Goal: Information Seeking & Learning: Learn about a topic

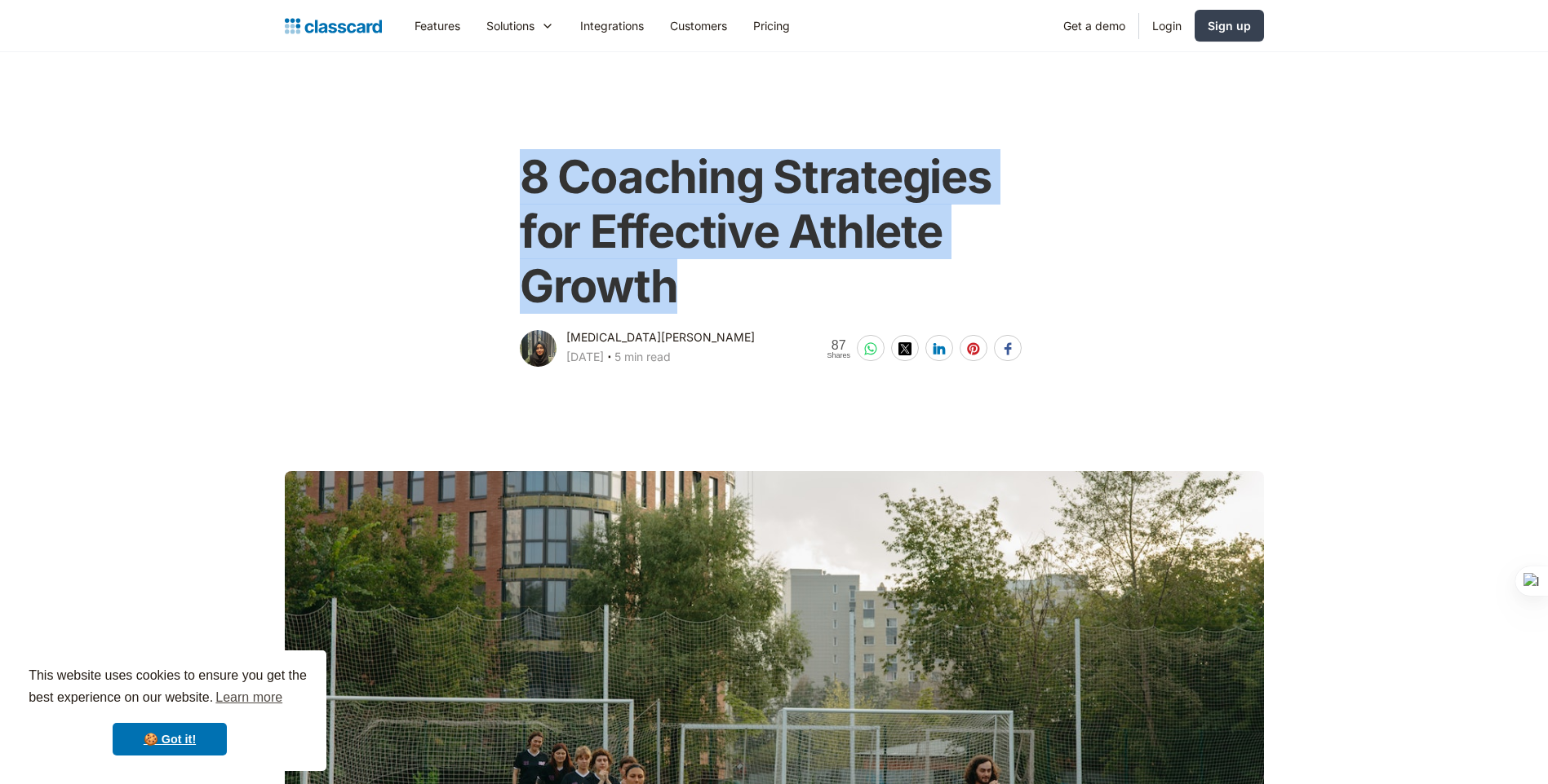
drag, startPoint x: 700, startPoint y: 286, endPoint x: 501, endPoint y: 173, distance: 228.8
click at [501, 173] on div "8 Coaching Strategies for Effective Athlete Growth [MEDICAL_DATA][PERSON_NAME] …" at bounding box center [774, 252] width 663 height 237
copy h1 "8 Coaching Strategies for Effective Athlete Growth"
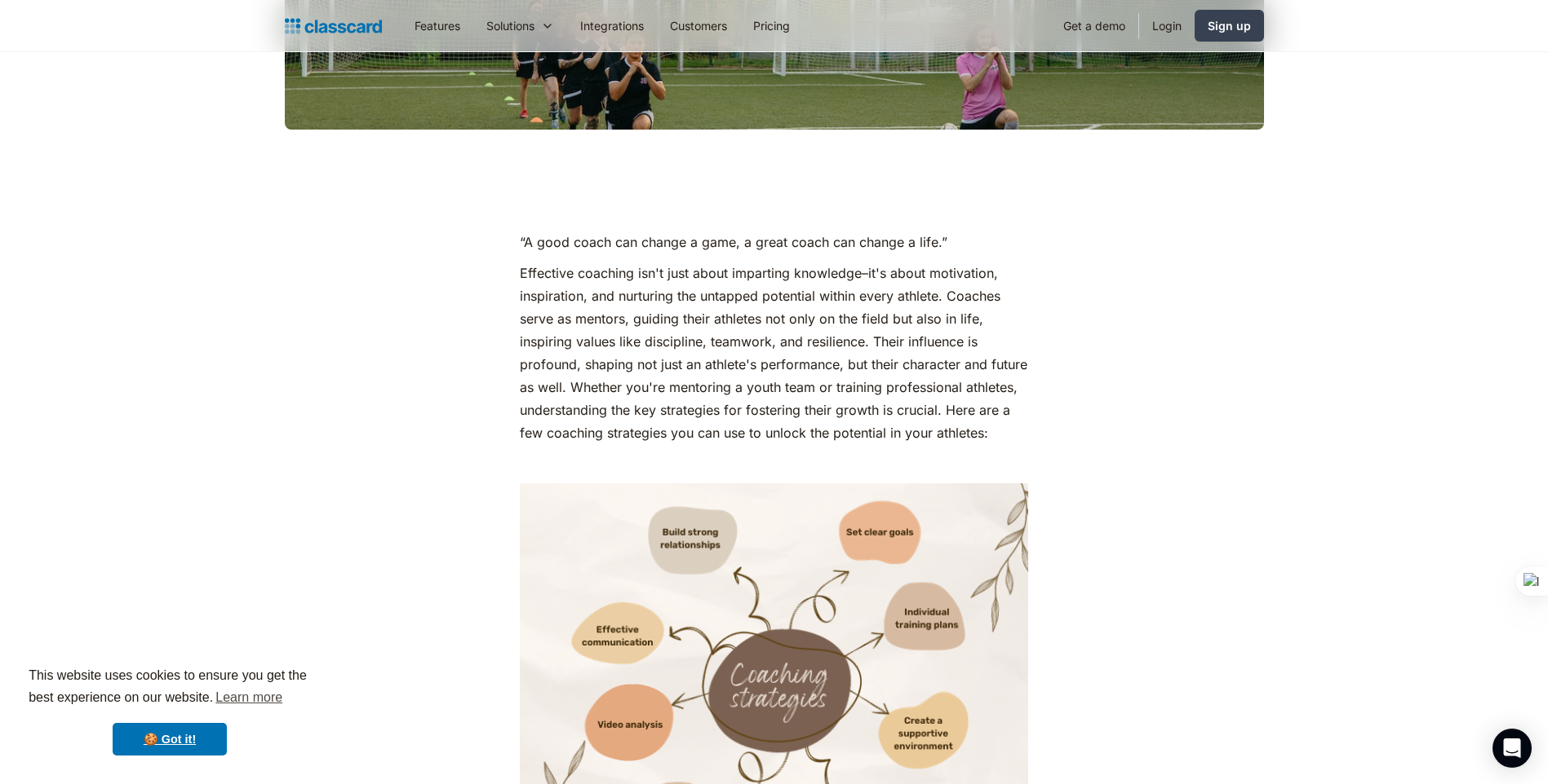
scroll to position [652, 0]
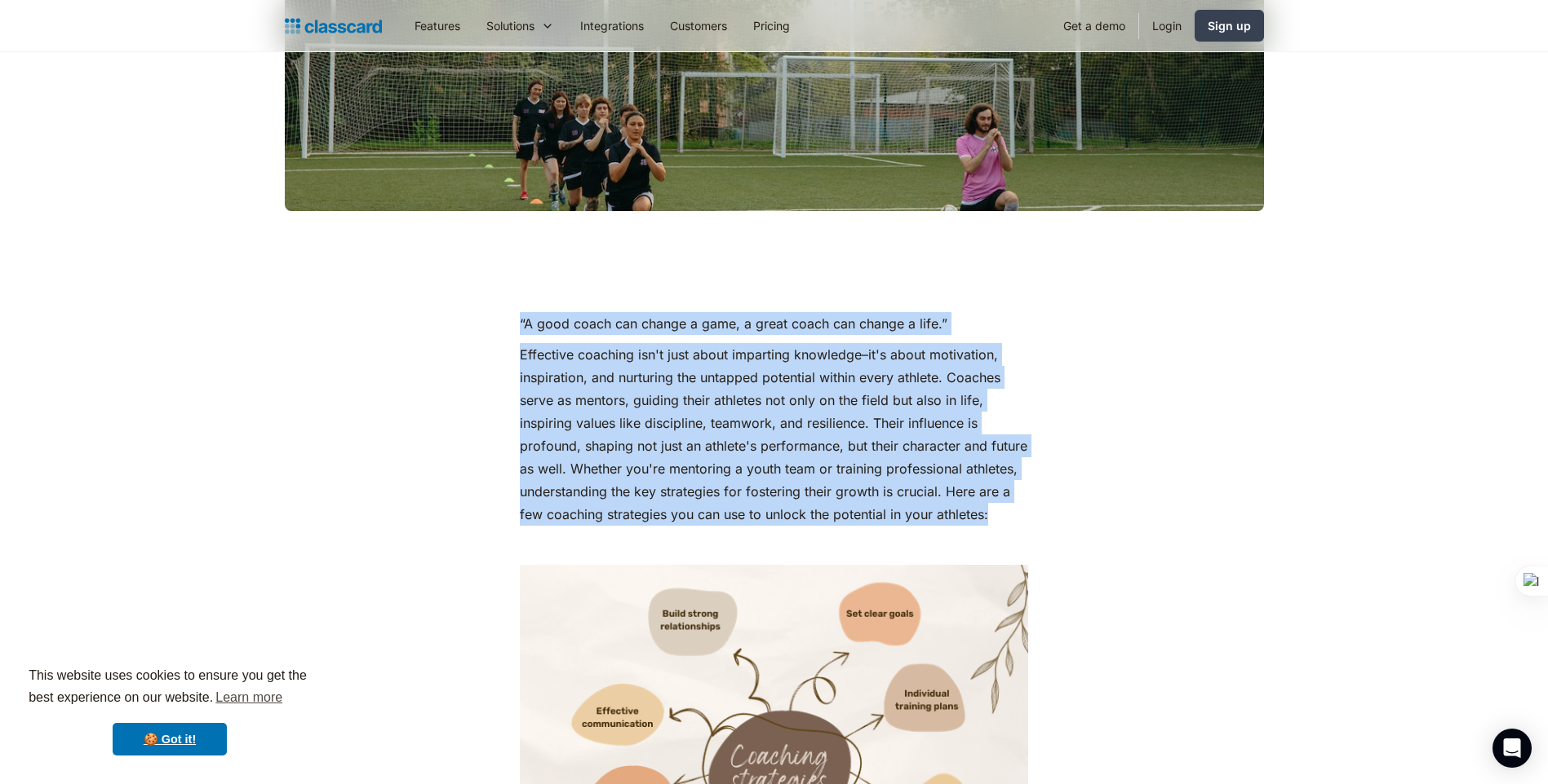
drag, startPoint x: 583, startPoint y: 539, endPoint x: 487, endPoint y: 318, distance: 241.0
copy div "“A good coach can change a game, a great coach can change a life.” Effective co…"
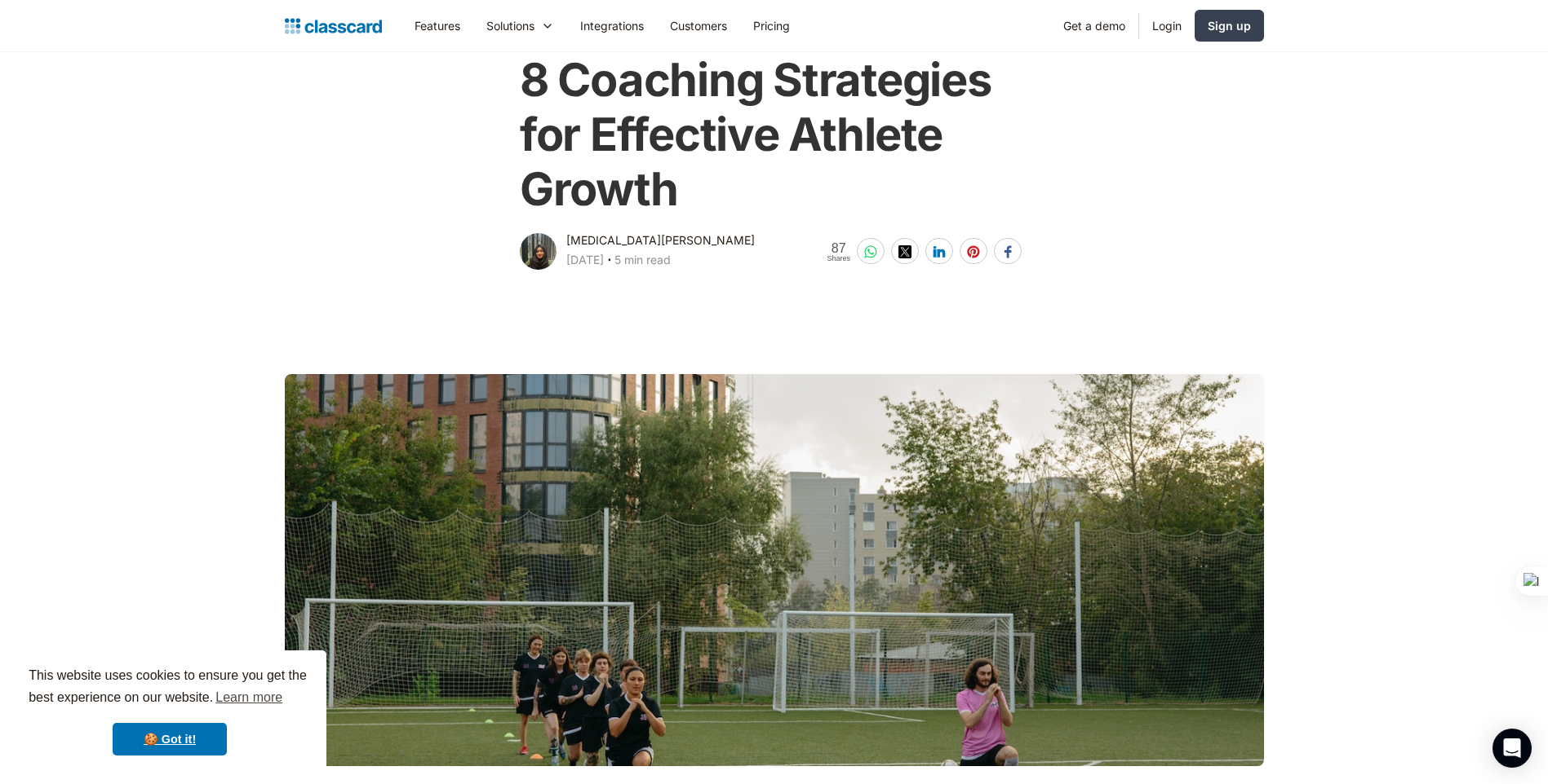
scroll to position [0, 0]
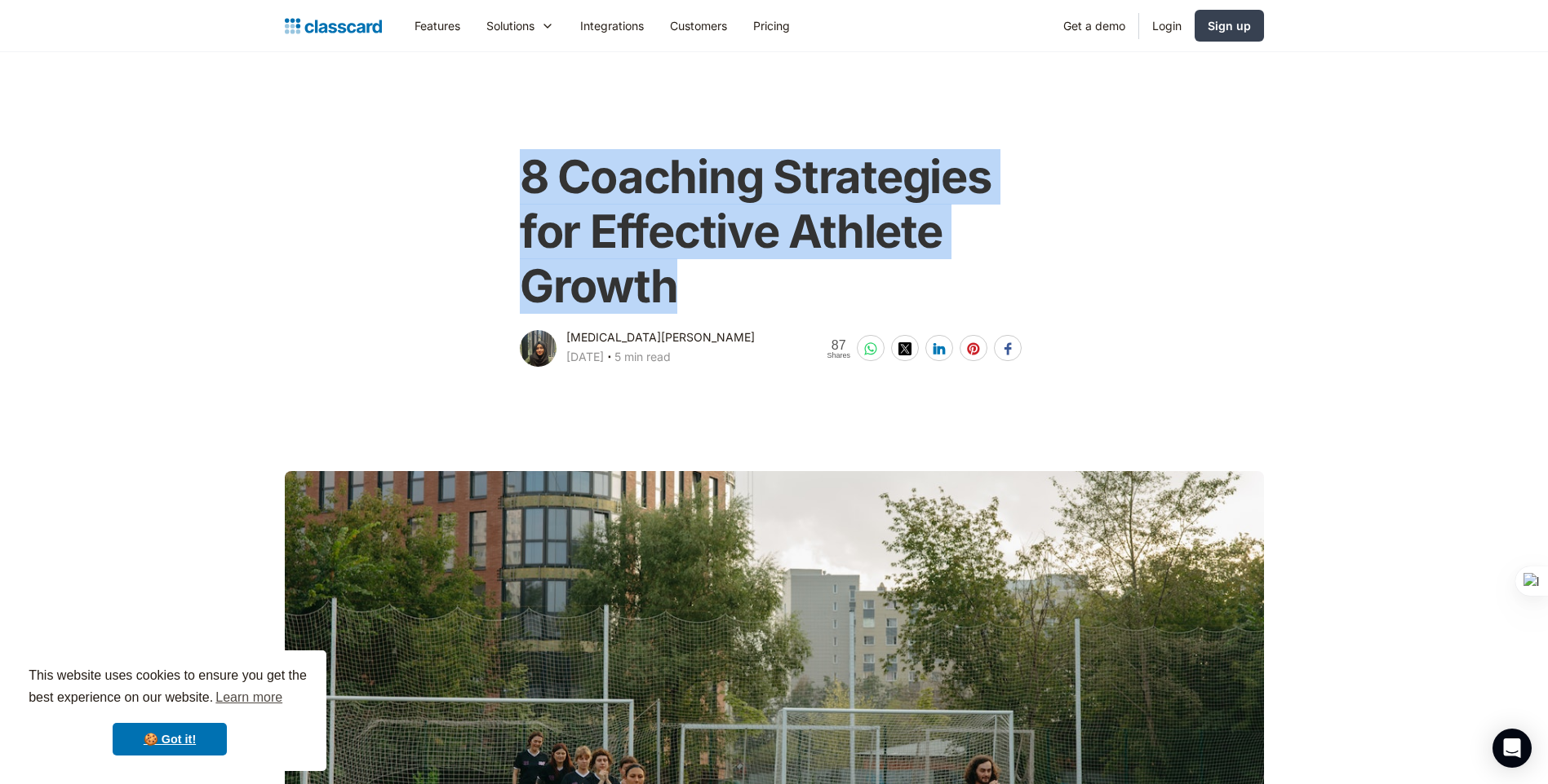
drag, startPoint x: 677, startPoint y: 283, endPoint x: 495, endPoint y: 181, distance: 208.6
click at [495, 181] on div "8 Coaching Strategies for Effective Athlete Growth [MEDICAL_DATA][PERSON_NAME] …" at bounding box center [774, 252] width 663 height 237
copy h1 "8 Coaching Strategies for Effective Athlete Growth"
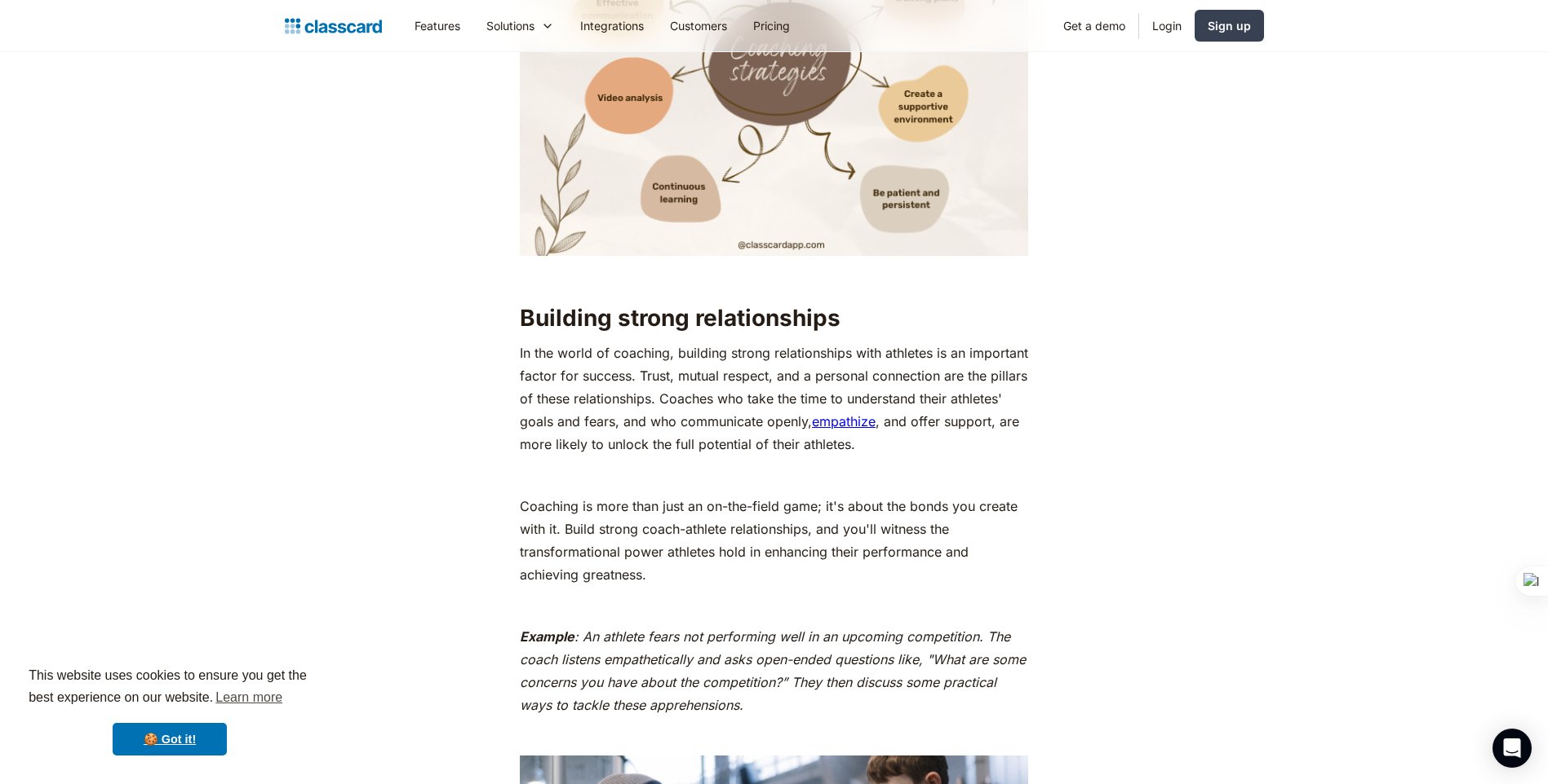
scroll to position [1386, 0]
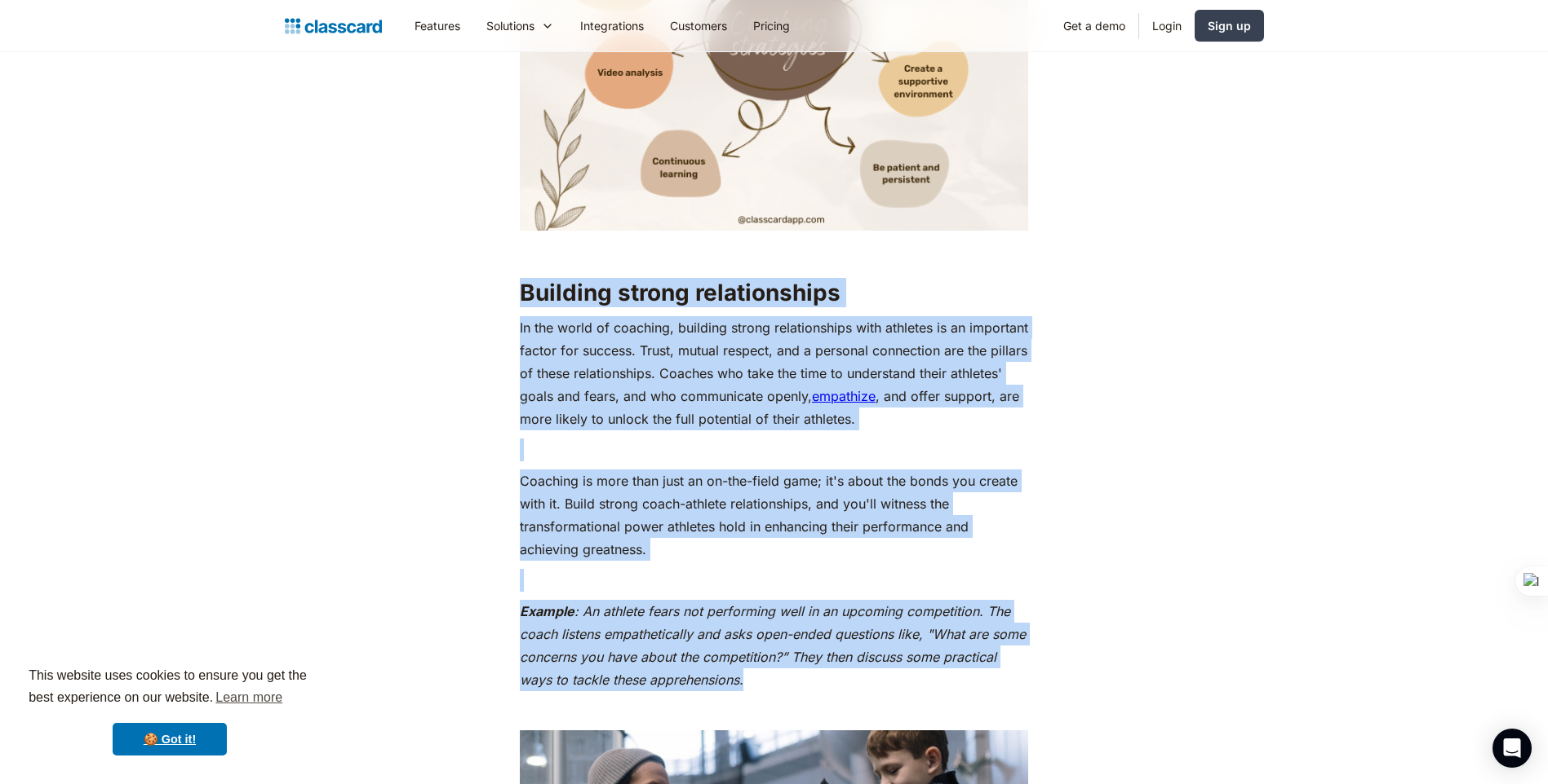
drag, startPoint x: 524, startPoint y: 313, endPoint x: 768, endPoint y: 700, distance: 457.5
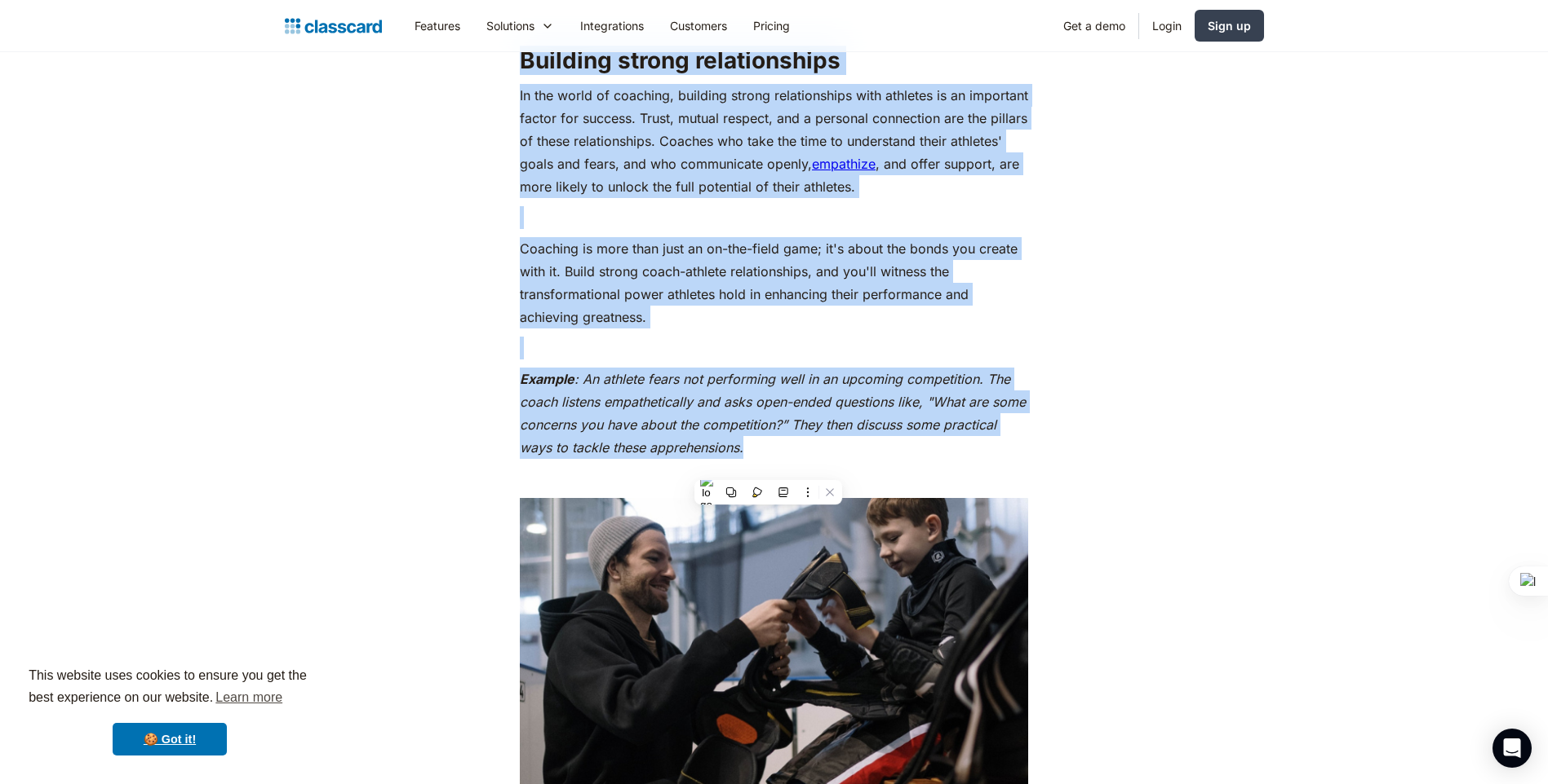
scroll to position [1631, 0]
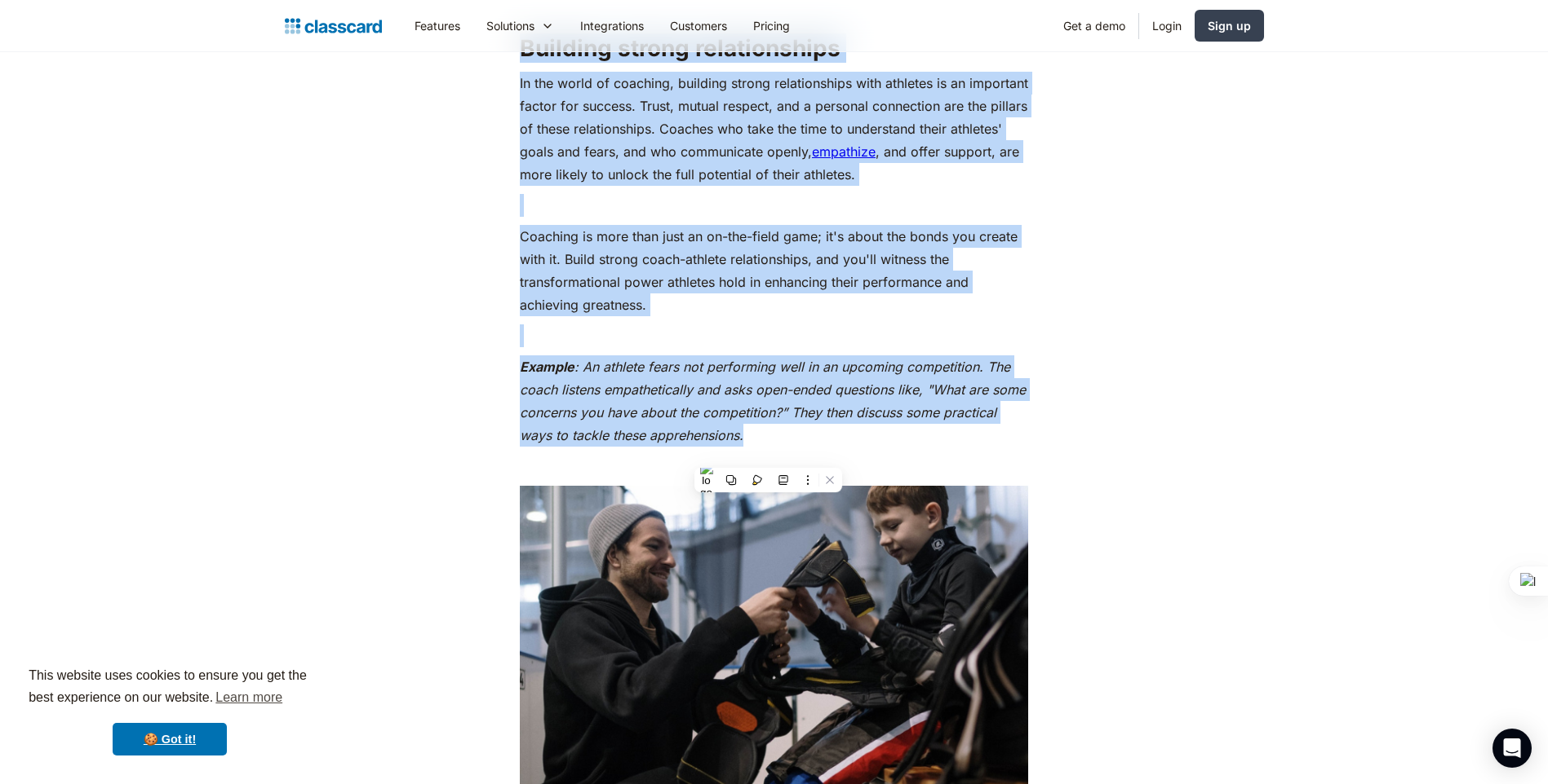
copy div "Building strong relationships In the world of coaching, building strong relatio…"
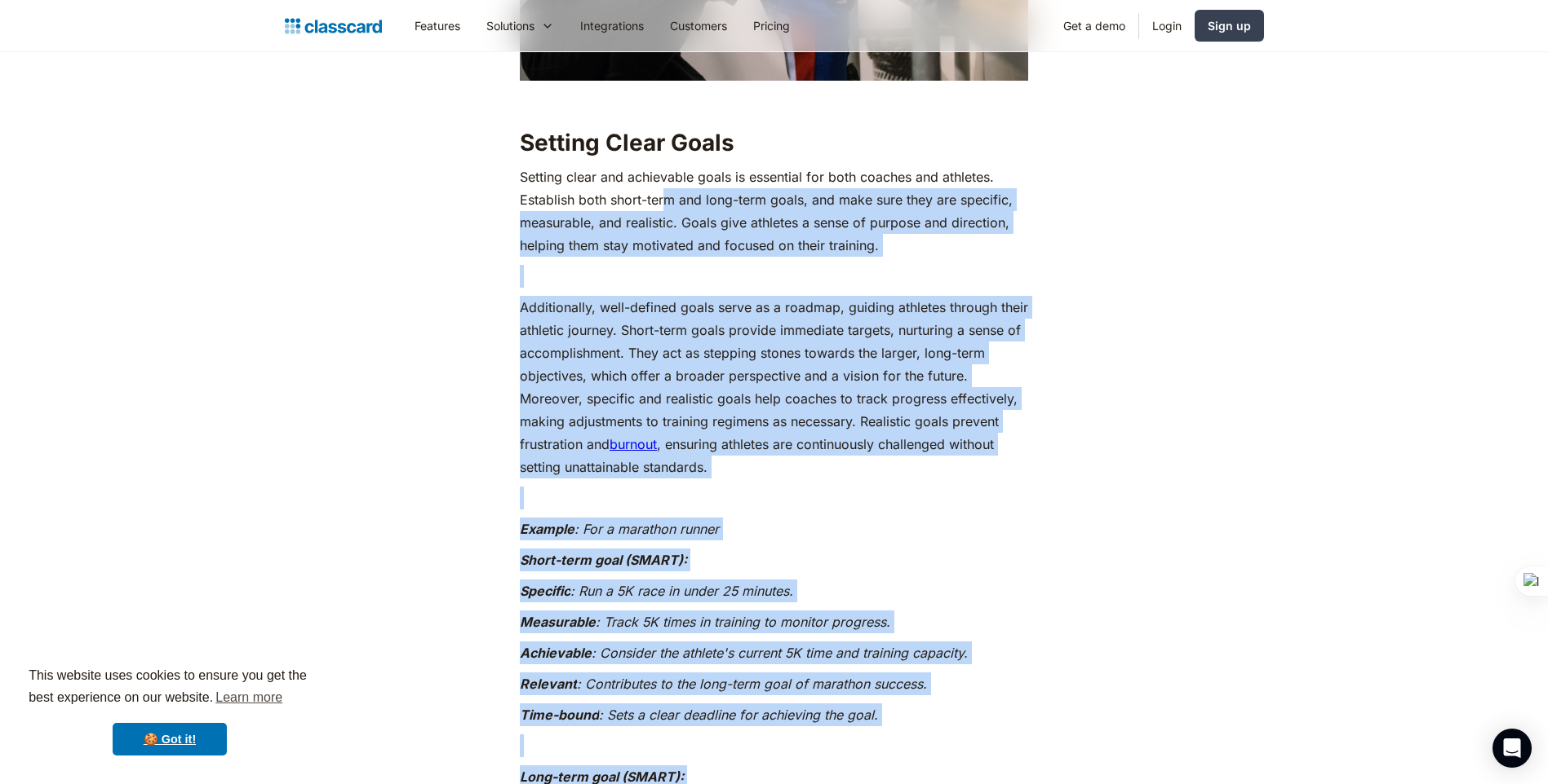
scroll to position [2380, 0]
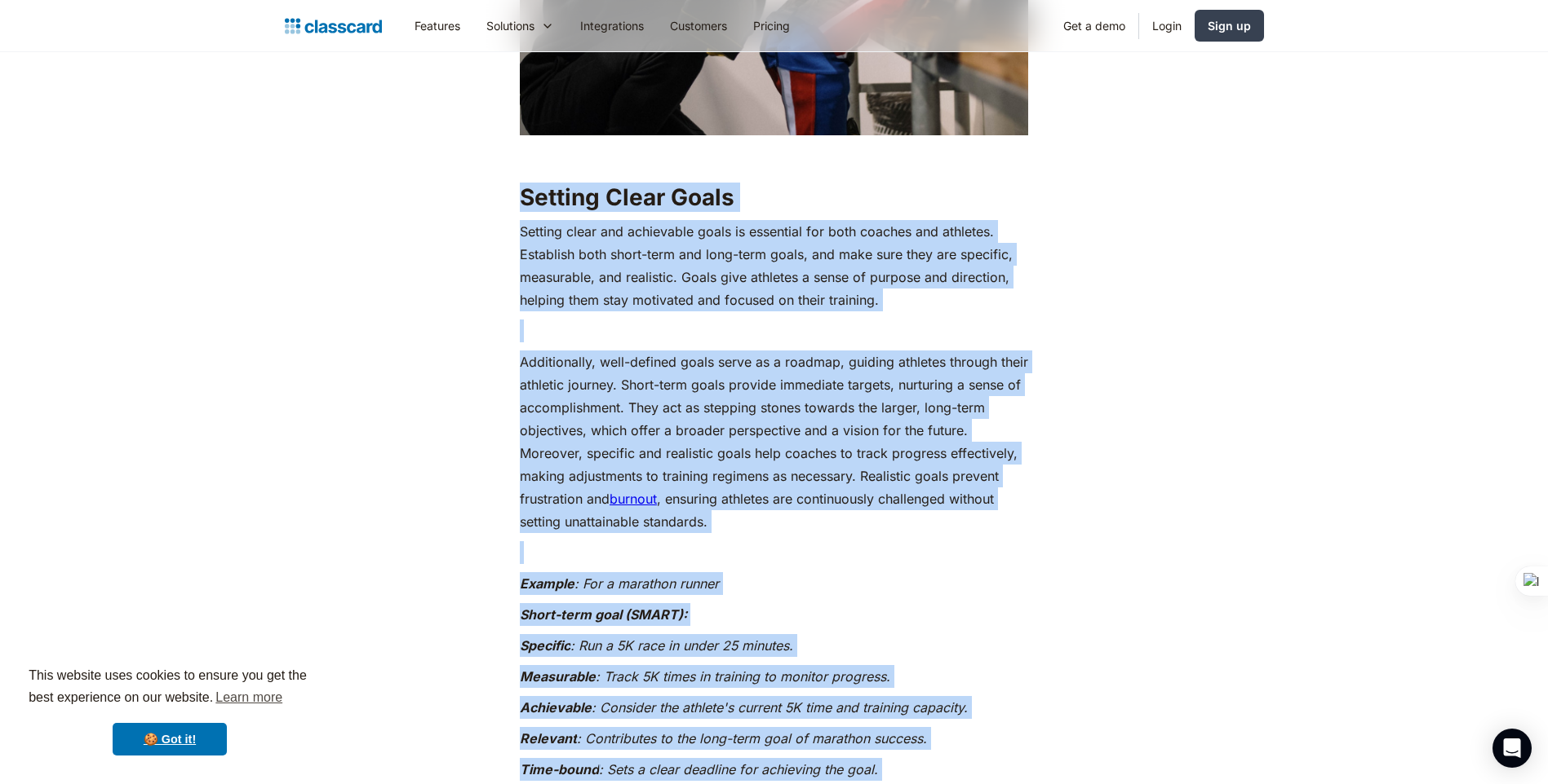
drag, startPoint x: 951, startPoint y: 495, endPoint x: 483, endPoint y: 198, distance: 554.3
copy div "Loremip Dolor Sitam Consect adipi eli seddoeiusm tempo in utlaboree dol magn al…"
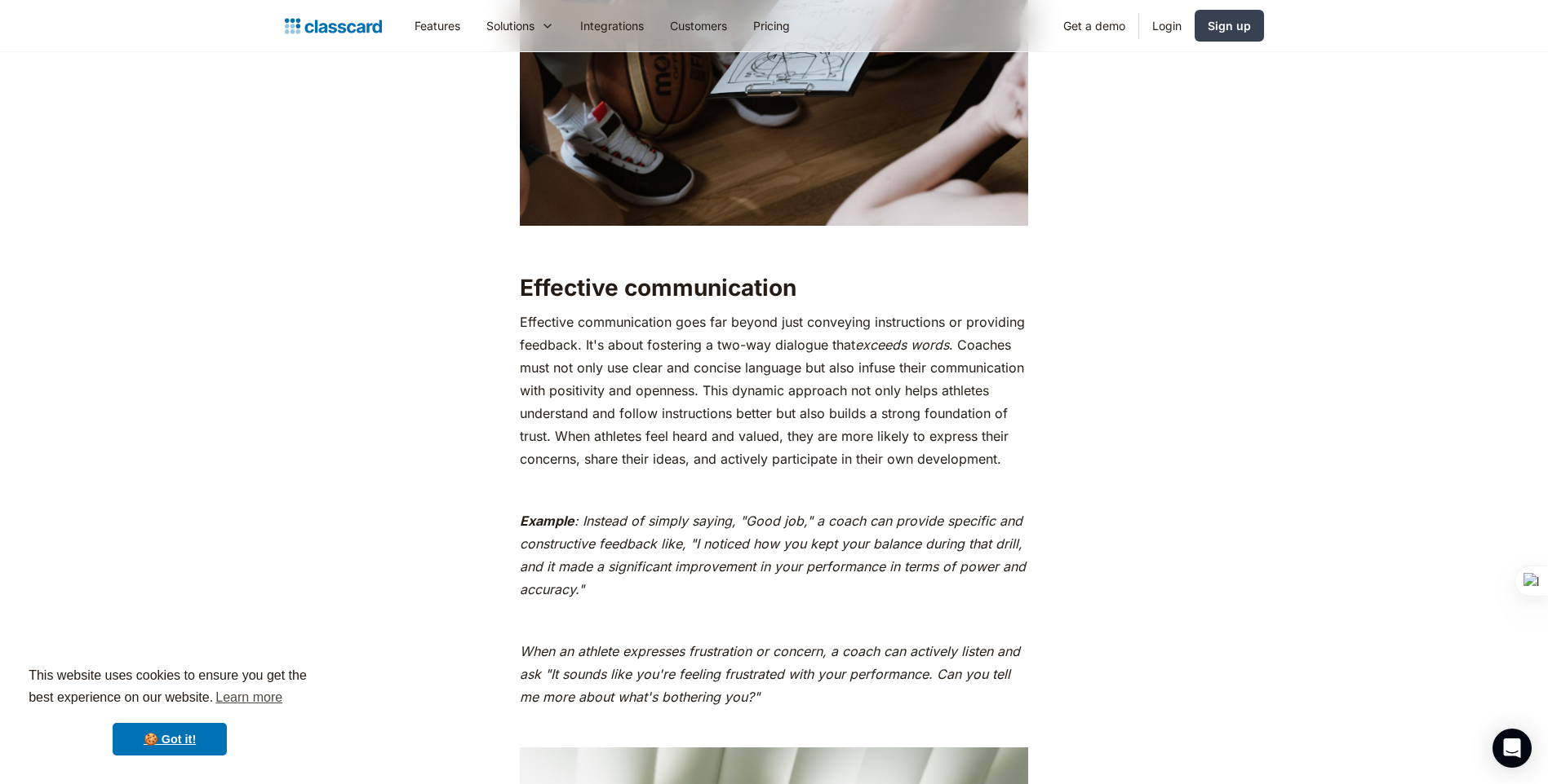
scroll to position [3685, 0]
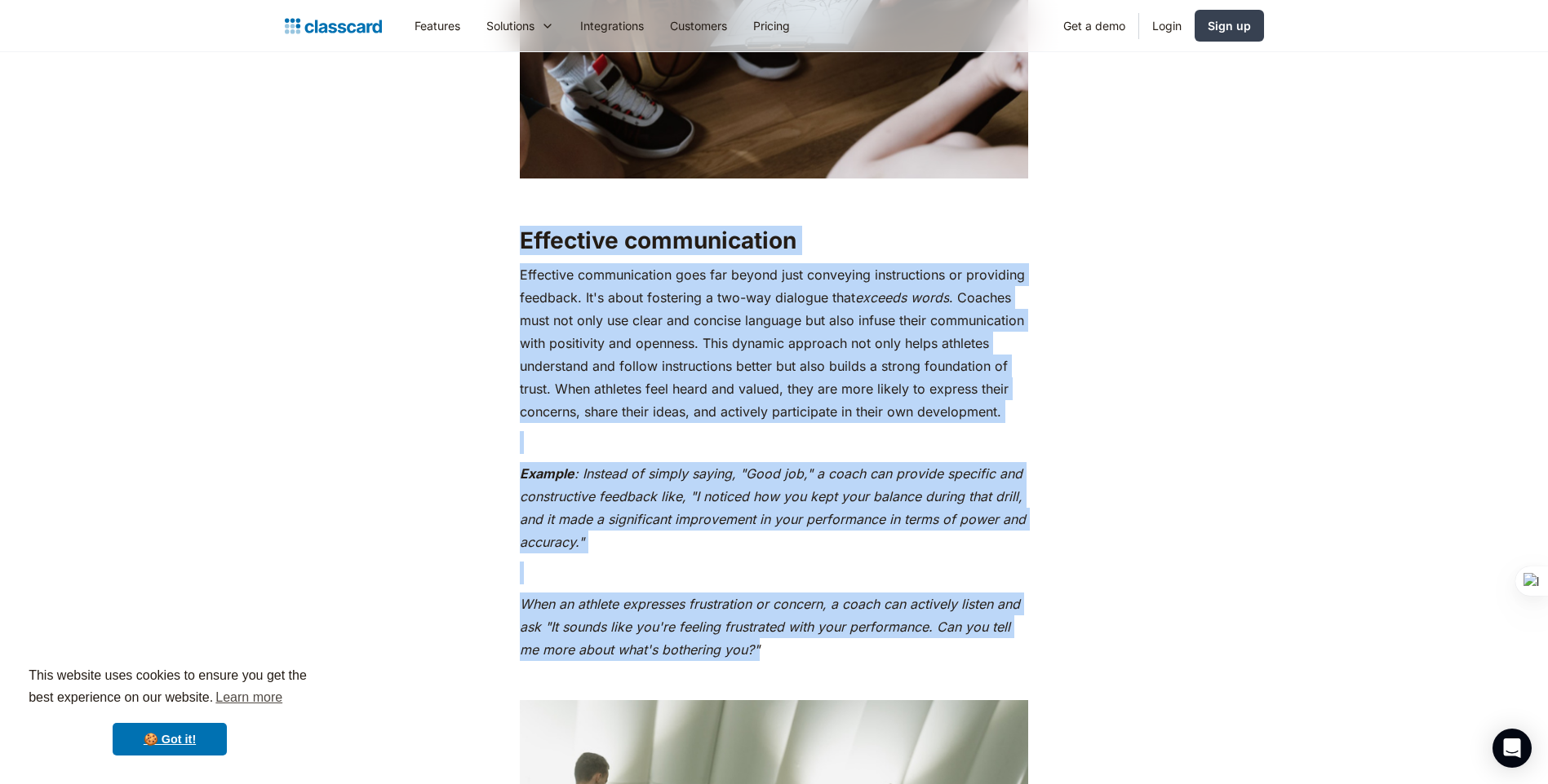
drag, startPoint x: 771, startPoint y: 671, endPoint x: 464, endPoint y: 265, distance: 509.0
copy div "Loremipsu dolorsitametc Adipiscin elitseddoeius temp inc utlabo etdo magnaaliq …"
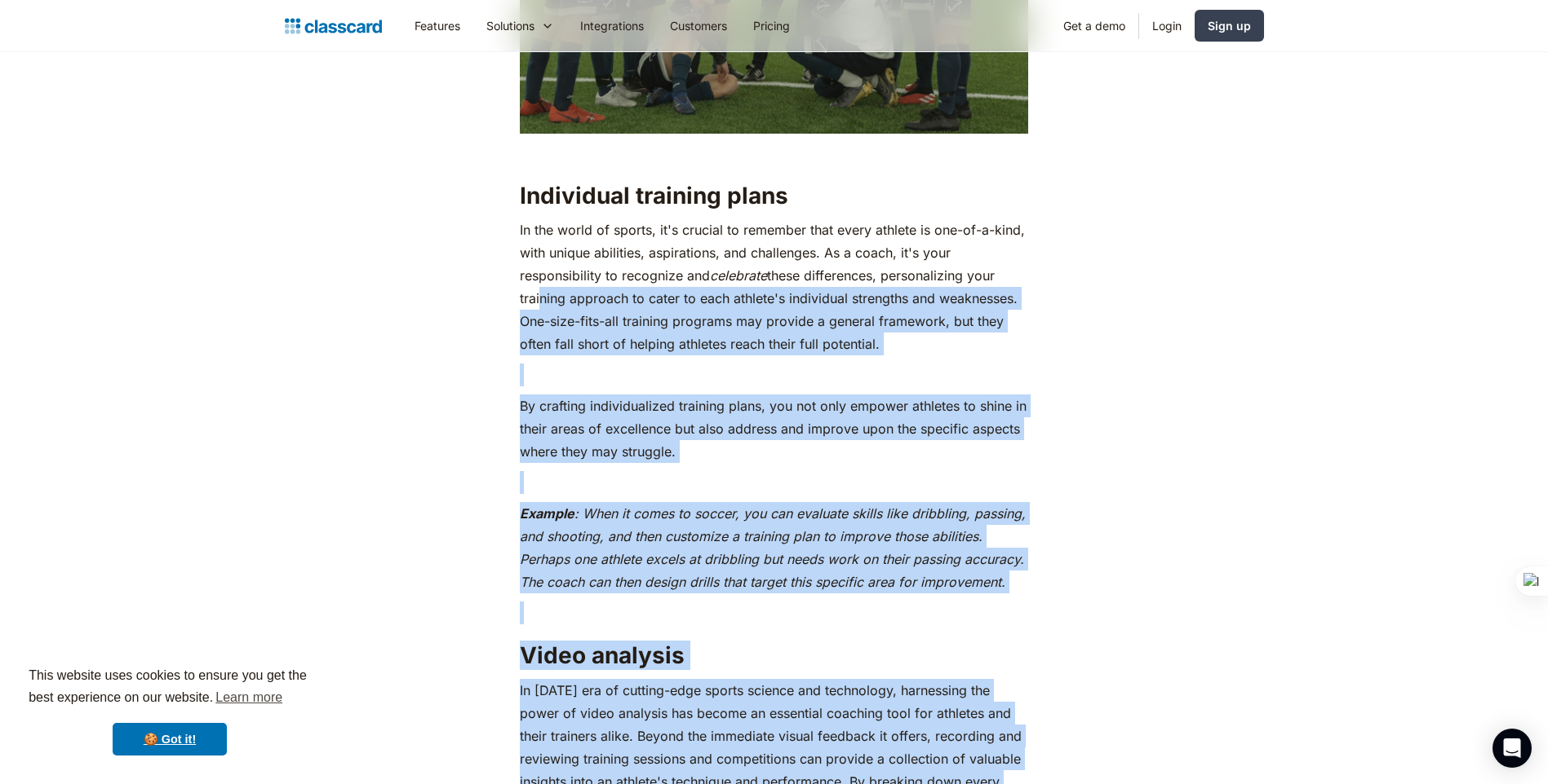
scroll to position [4647, 0]
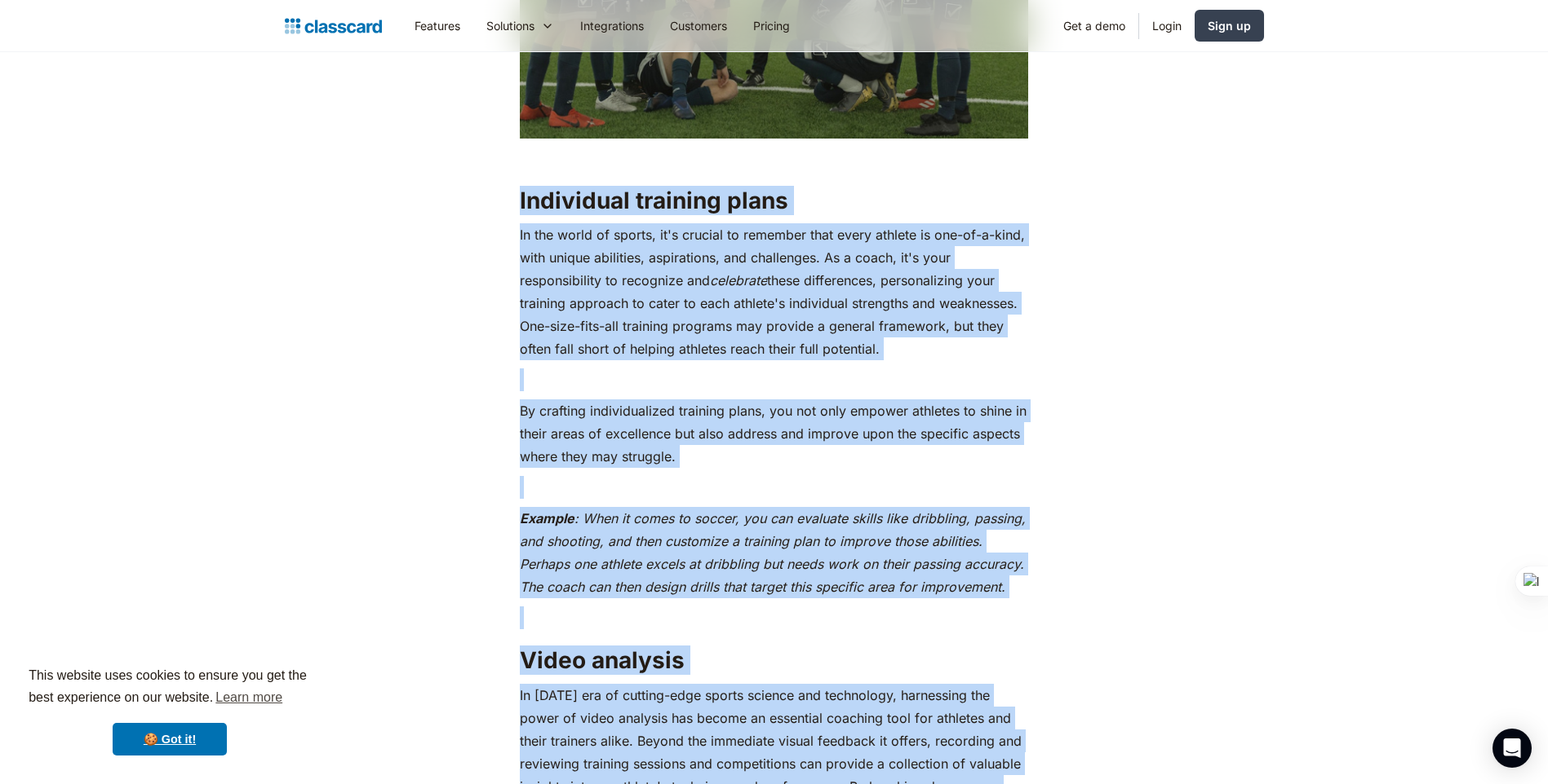
drag, startPoint x: 565, startPoint y: 627, endPoint x: 508, endPoint y: 229, distance: 402.1
click at [508, 229] on div "“A good coach can change a game, a great coach can change a life.” Effective co…" at bounding box center [774, 291] width 663 height 7947
copy div "Loremipsum dolorsit ametc Ad eli seddo ei tempor, in'u laboree do magnaali enim…"
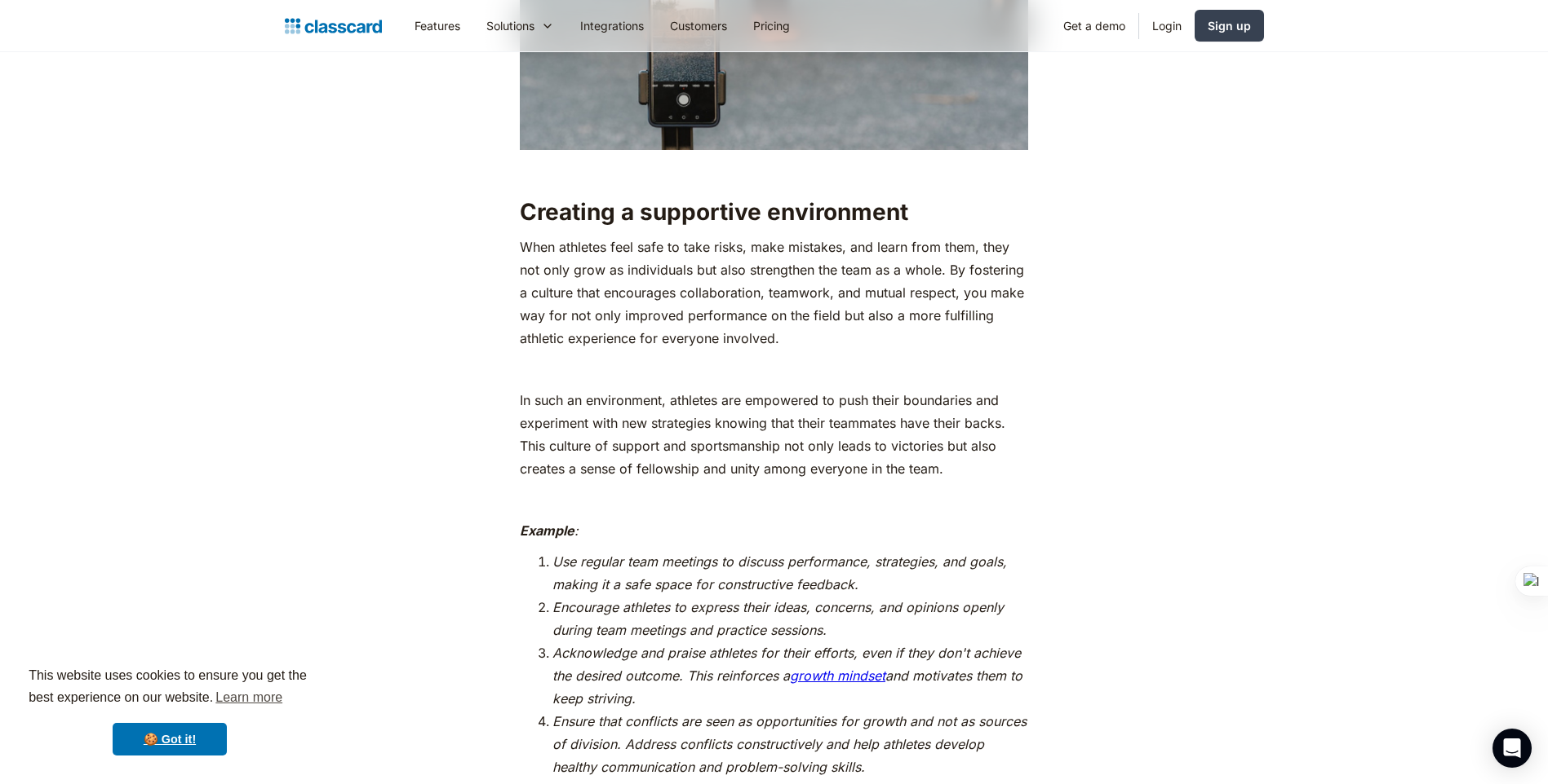
scroll to position [6115, 0]
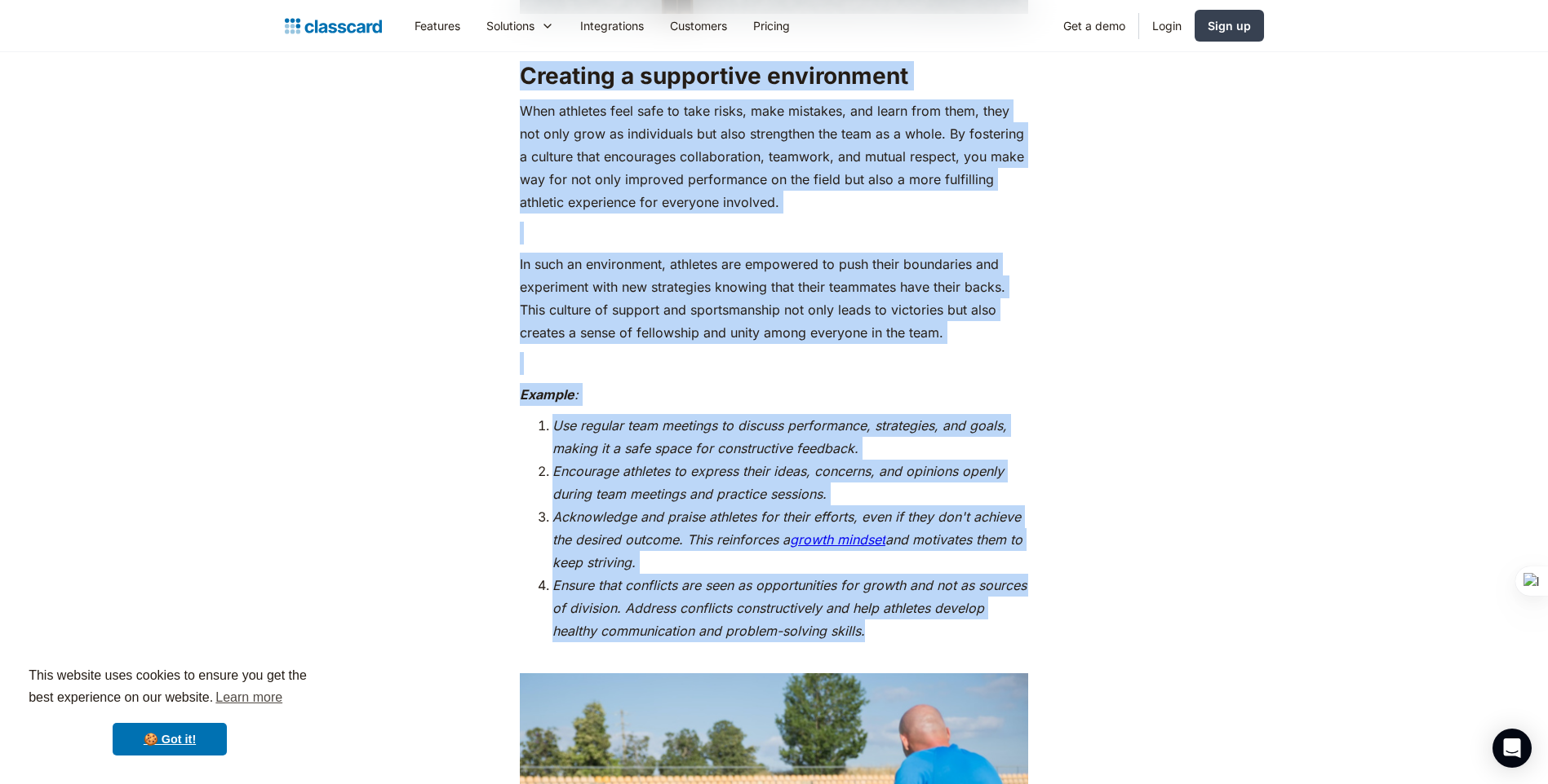
drag, startPoint x: 881, startPoint y: 659, endPoint x: 512, endPoint y: 97, distance: 672.3
copy div "Loremips d sitametcon adipiscinge Sedd eiusmodt inci utla et dolo magna, aliq e…"
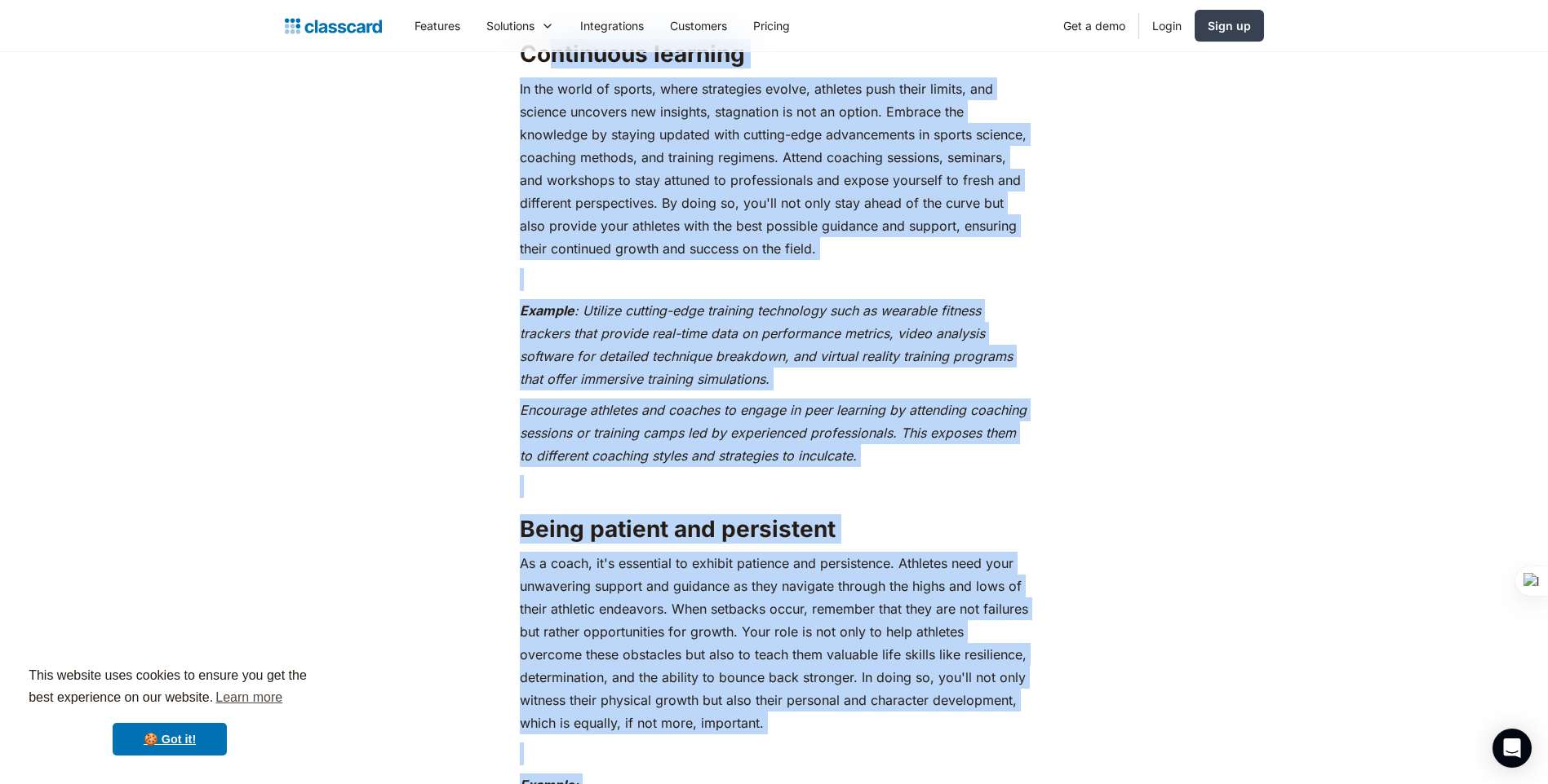
scroll to position [7142, 0]
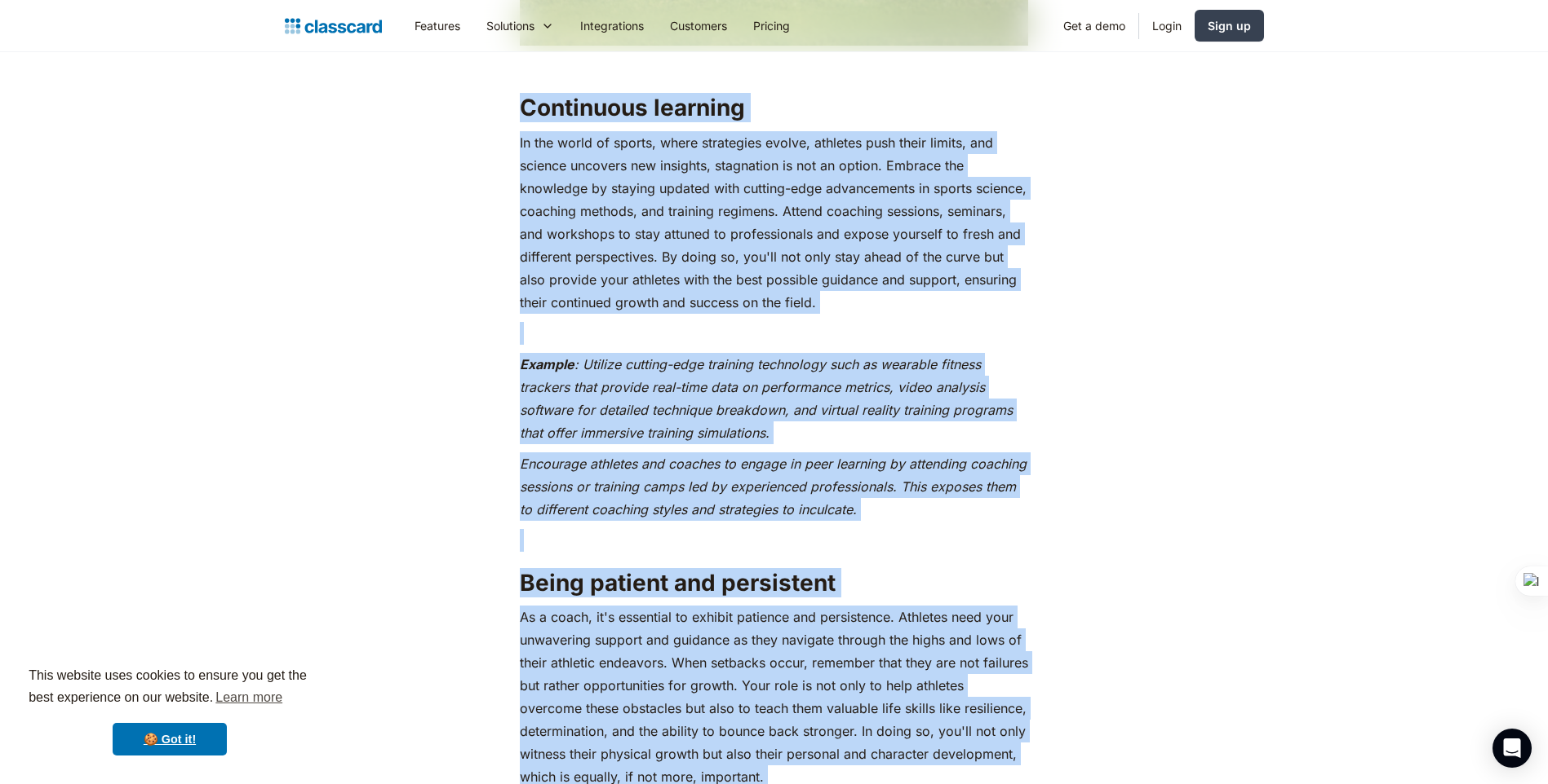
drag, startPoint x: 615, startPoint y: 512, endPoint x: 519, endPoint y: 124, distance: 399.7
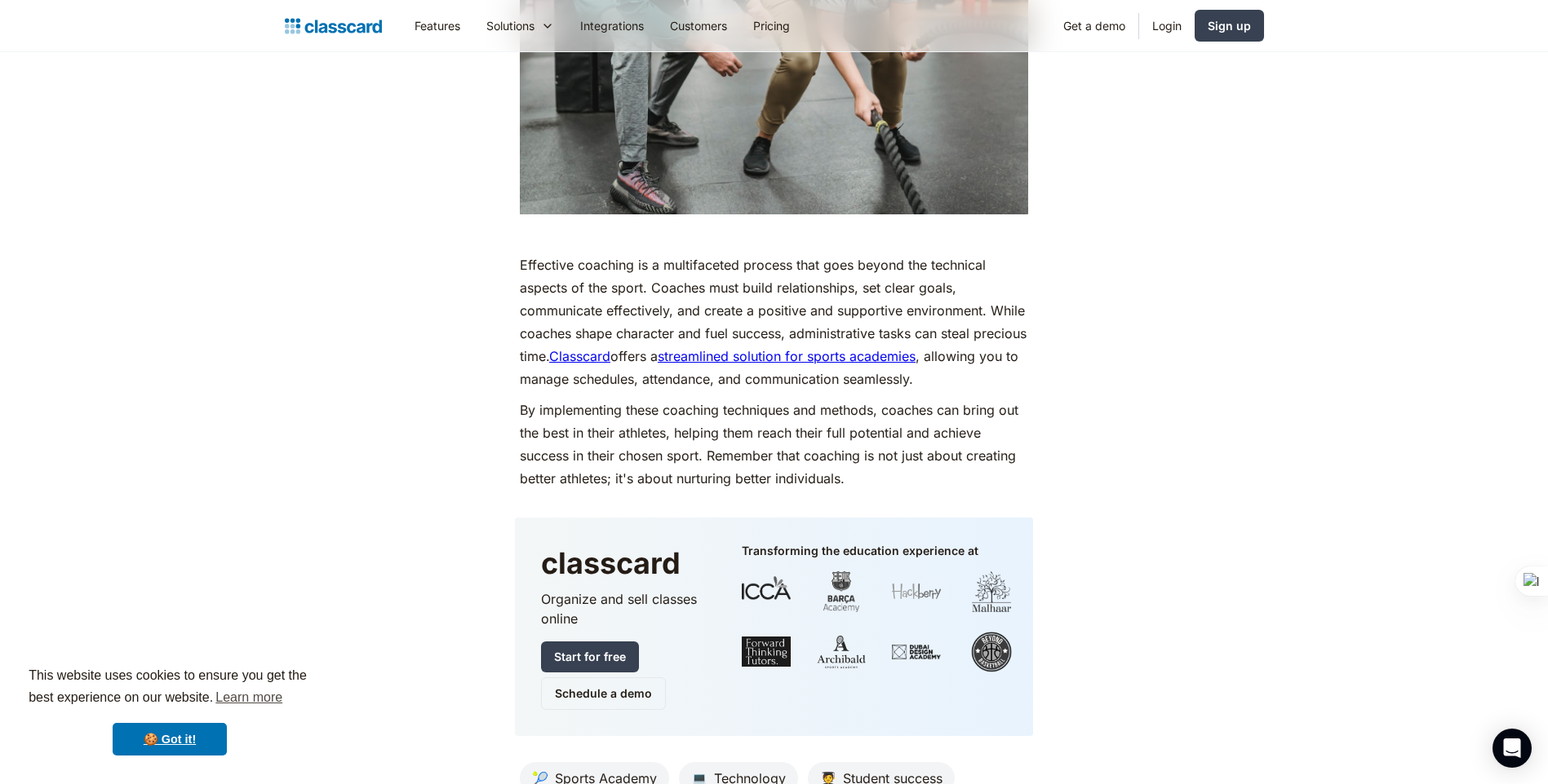
scroll to position [8366, 0]
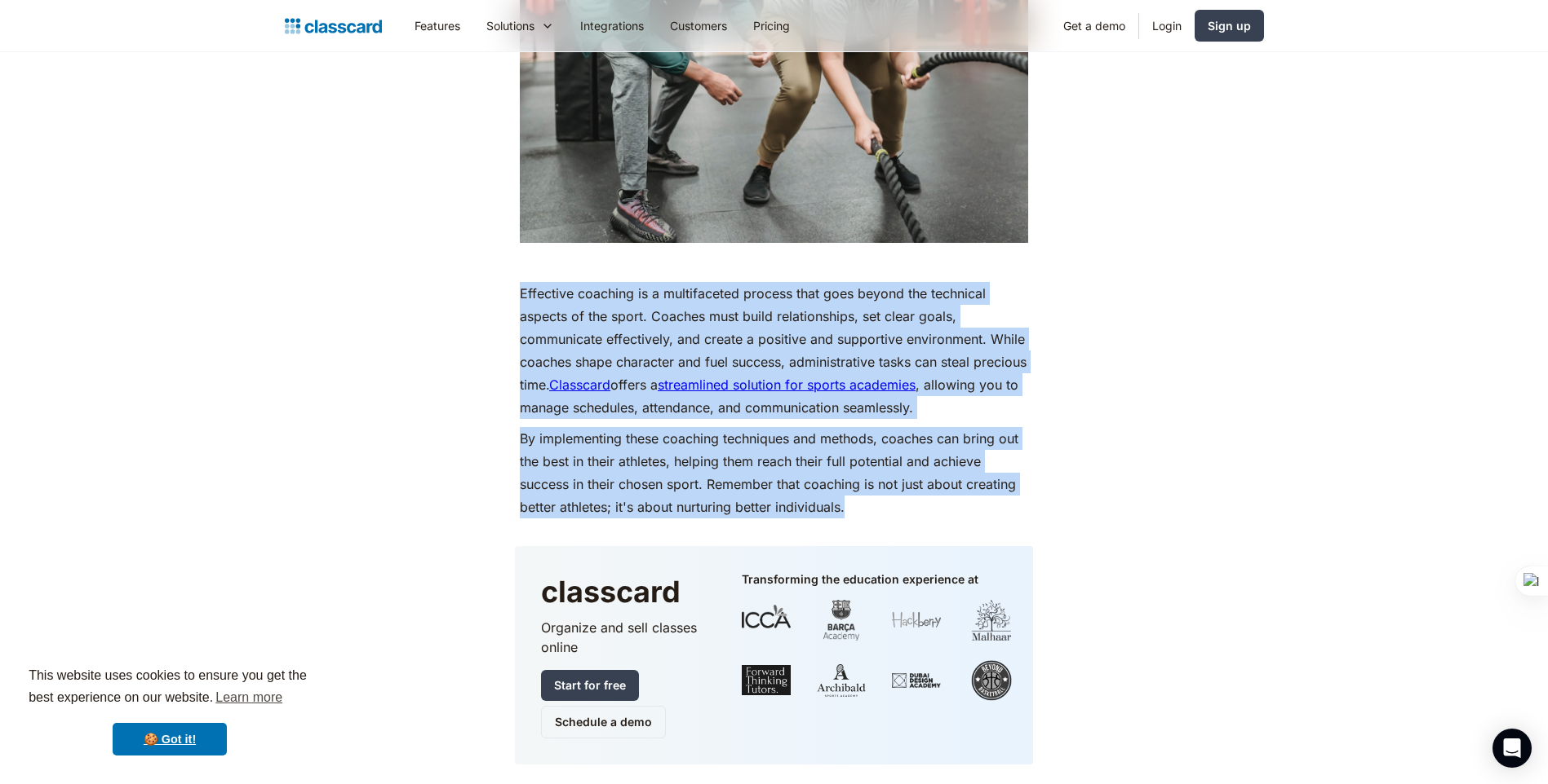
drag, startPoint x: 856, startPoint y: 532, endPoint x: 499, endPoint y: 314, distance: 418.3
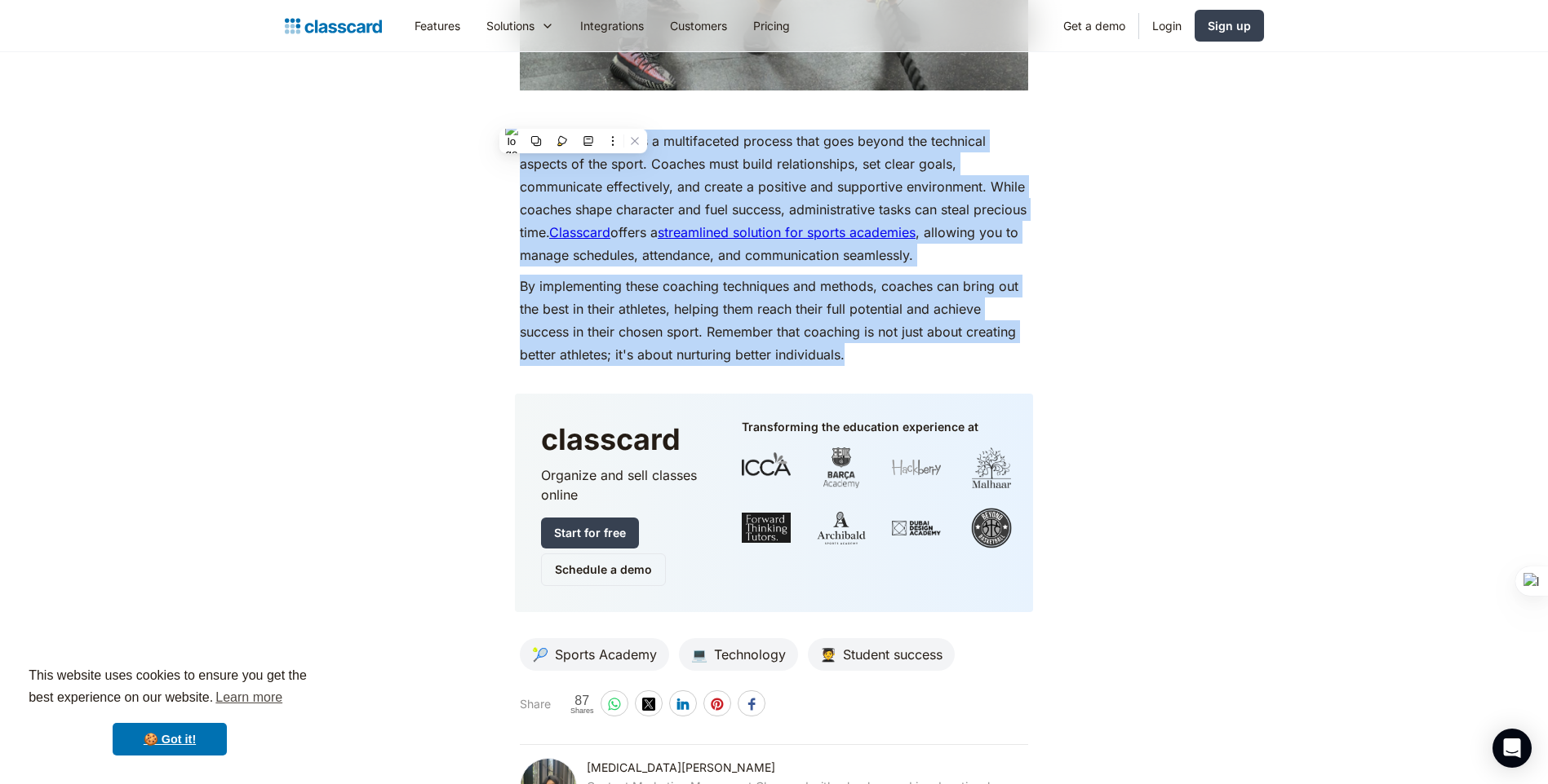
scroll to position [8447, 0]
